Goal: Feedback & Contribution: Submit feedback/report problem

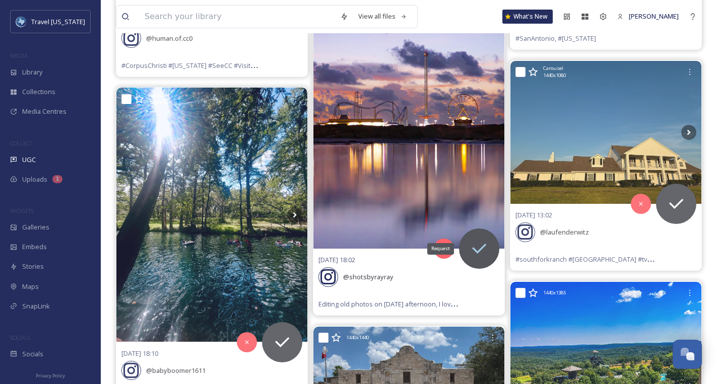
click at [481, 256] on div "Request" at bounding box center [479, 249] width 40 height 40
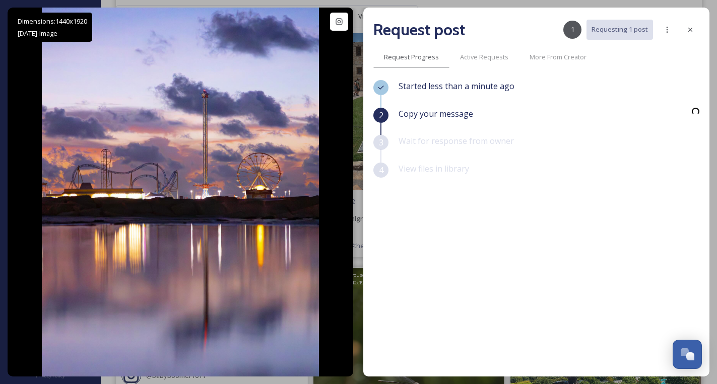
scroll to position [3666, 0]
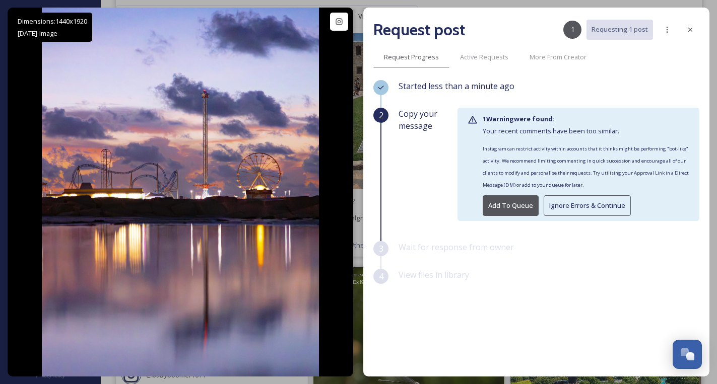
click at [576, 210] on button "Ignore Errors & Continue" at bounding box center [587, 205] width 87 height 21
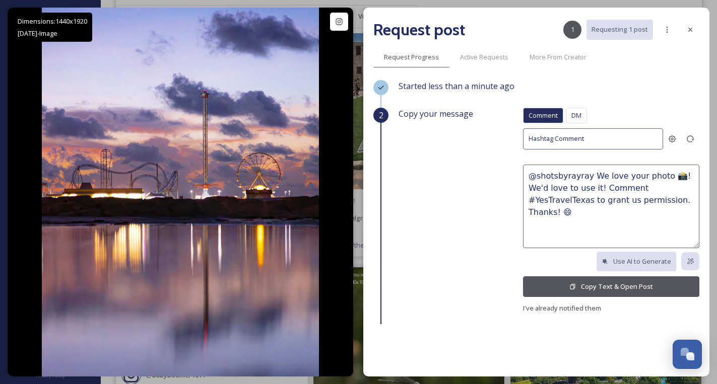
click at [627, 286] on button "Copy Text & Open Post" at bounding box center [611, 287] width 176 height 21
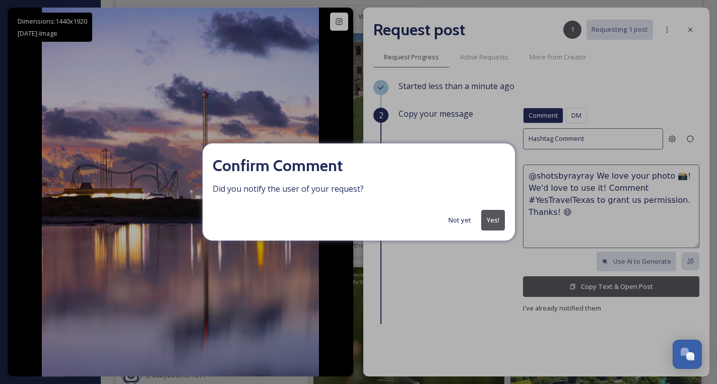
click at [488, 220] on button "Yes!" at bounding box center [493, 220] width 24 height 21
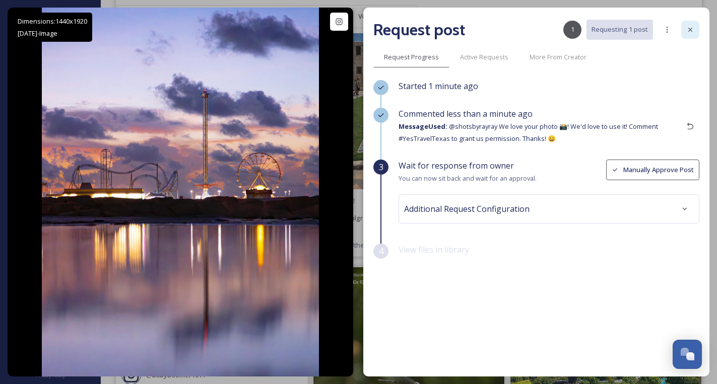
click at [689, 29] on icon at bounding box center [690, 30] width 8 height 8
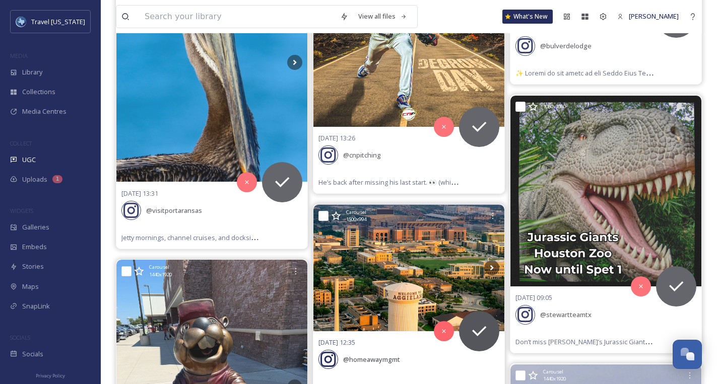
scroll to position [887, 0]
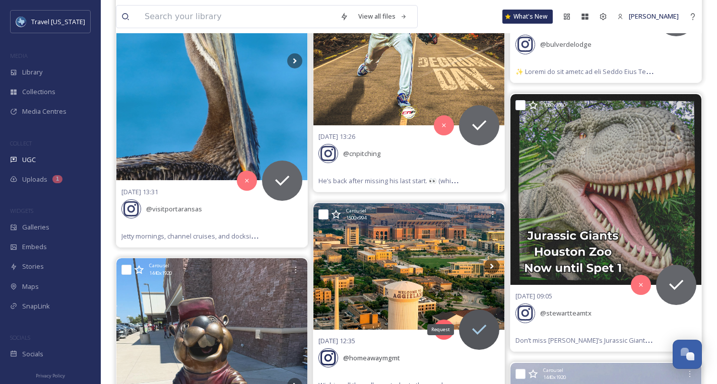
click at [489, 331] on icon at bounding box center [479, 330] width 20 height 20
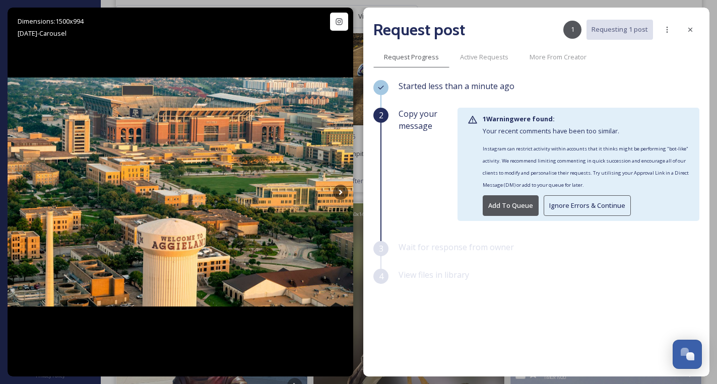
click at [577, 204] on button "Ignore Errors & Continue" at bounding box center [587, 205] width 87 height 21
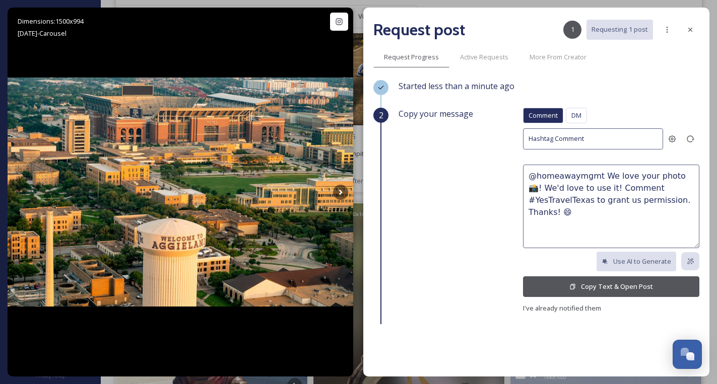
click at [568, 288] on button "Copy Text & Open Post" at bounding box center [611, 287] width 176 height 21
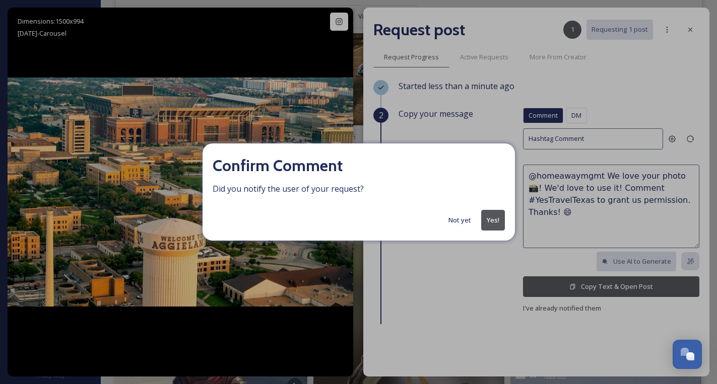
click at [463, 221] on button "Not yet" at bounding box center [459, 221] width 33 height 20
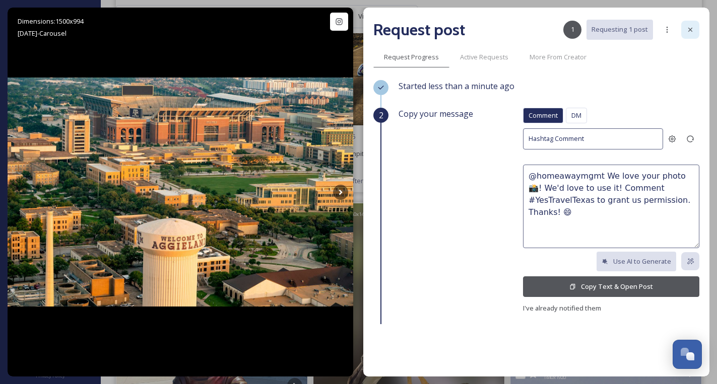
click at [690, 30] on icon at bounding box center [690, 30] width 4 height 4
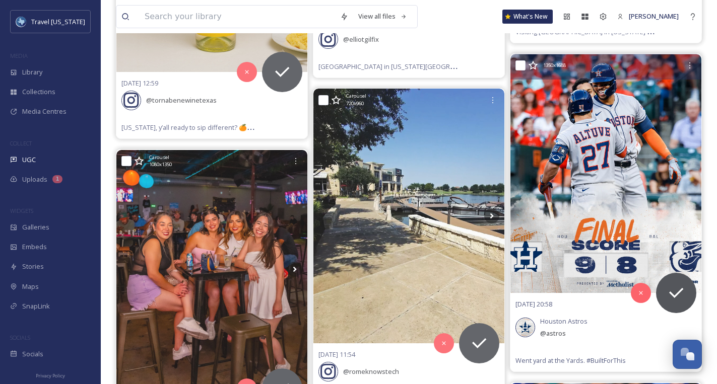
scroll to position [4755, 0]
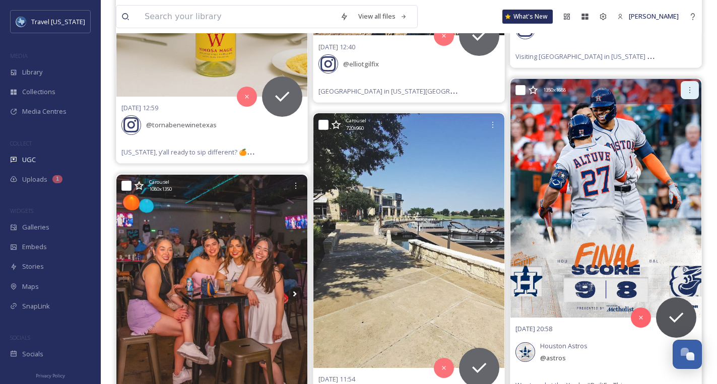
click at [688, 86] on icon at bounding box center [690, 90] width 8 height 8
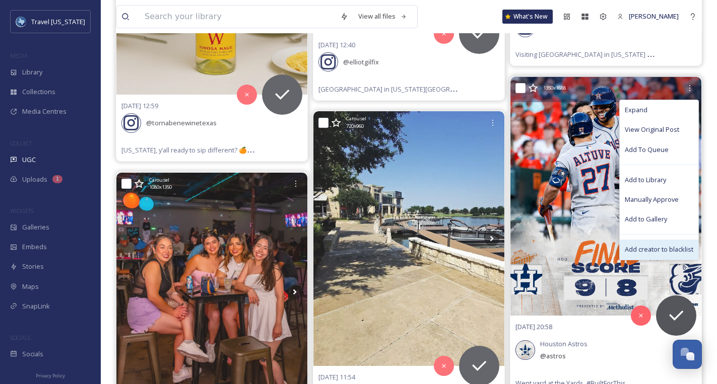
click at [658, 245] on span "Add creator to blacklist" at bounding box center [659, 250] width 69 height 10
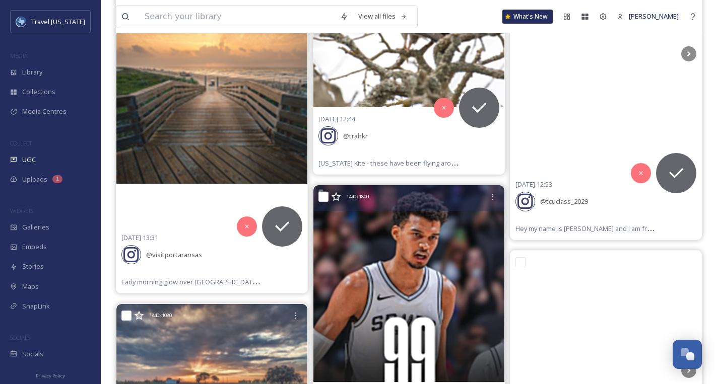
scroll to position [23618, 0]
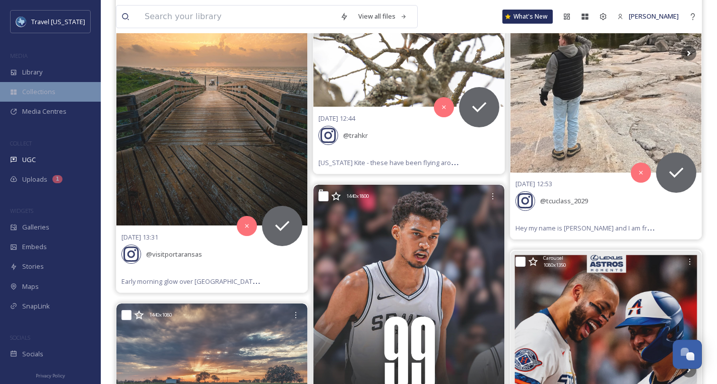
click at [40, 82] on div "Collections" at bounding box center [50, 92] width 101 height 20
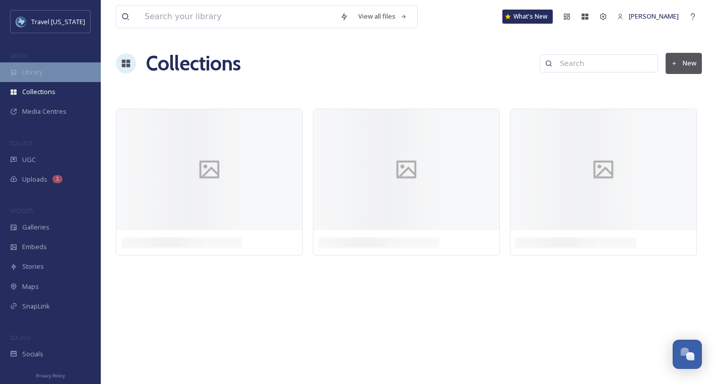
click at [40, 76] on span "Library" at bounding box center [32, 72] width 20 height 10
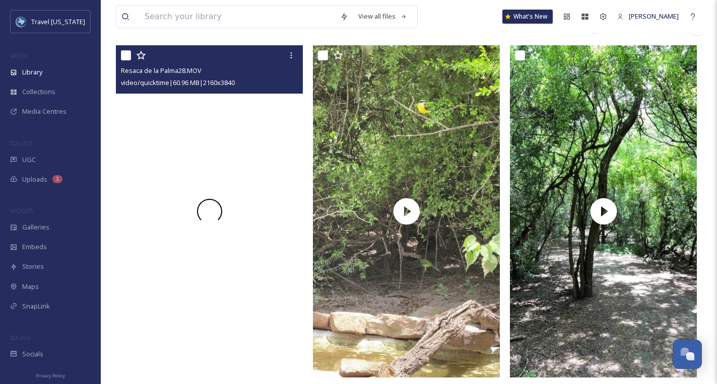
scroll to position [209, 0]
